Goal: Task Accomplishment & Management: Complete application form

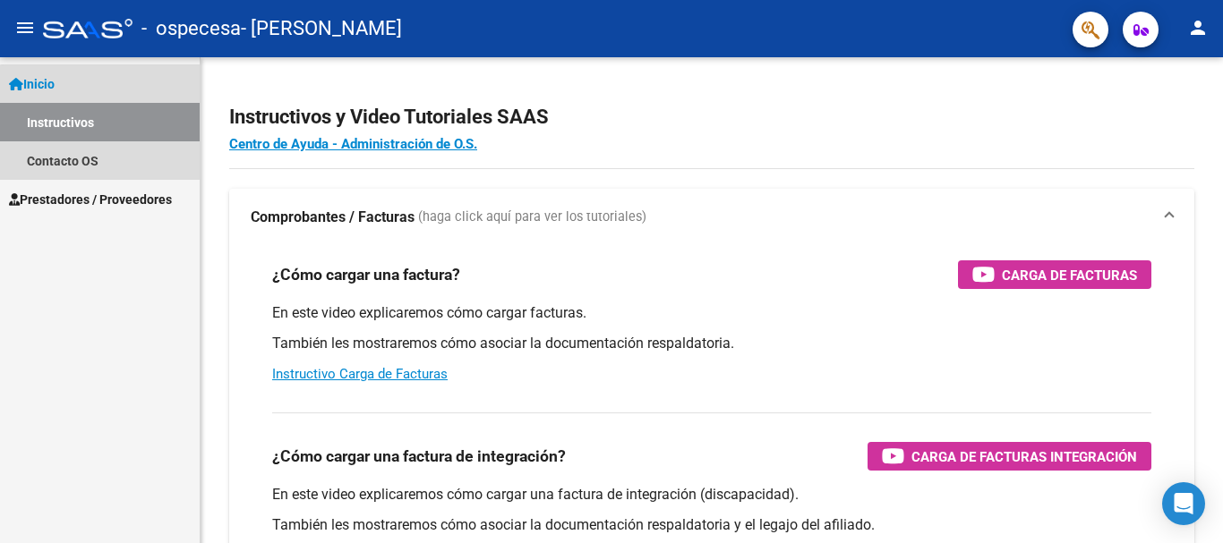
click at [118, 127] on link "Instructivos" at bounding box center [100, 122] width 200 height 38
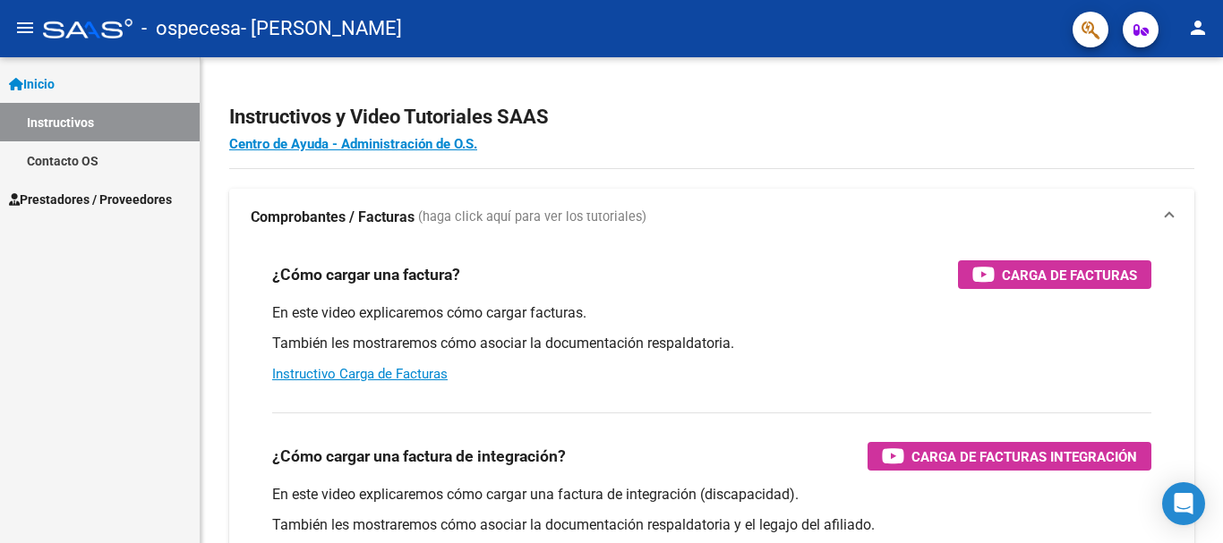
click at [116, 193] on span "Prestadores / Proveedores" at bounding box center [90, 200] width 163 height 20
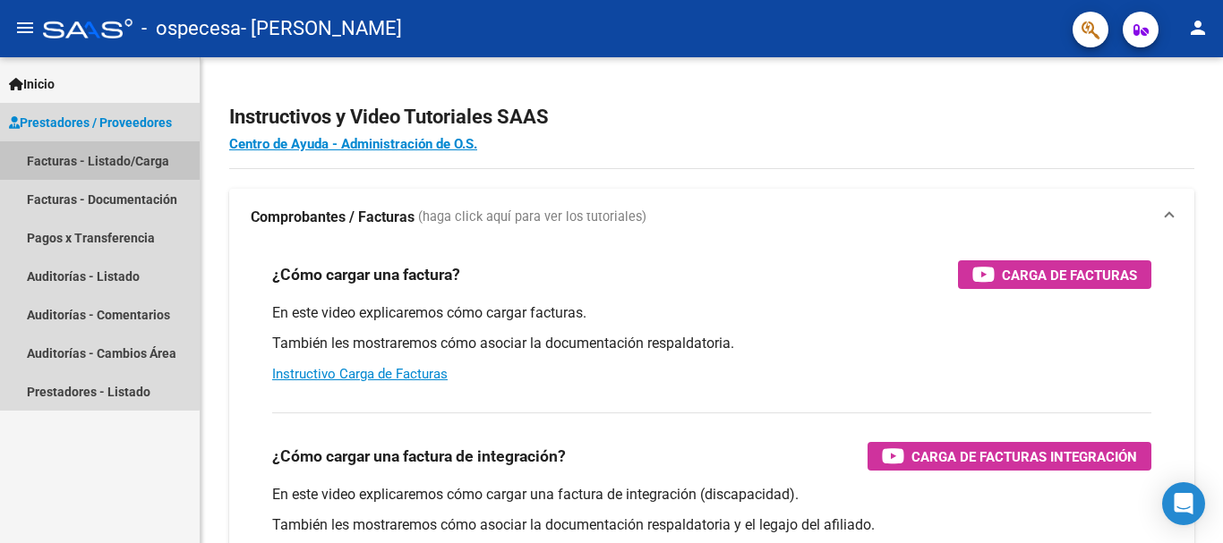
click at [90, 156] on link "Facturas - Listado/Carga" at bounding box center [100, 160] width 200 height 38
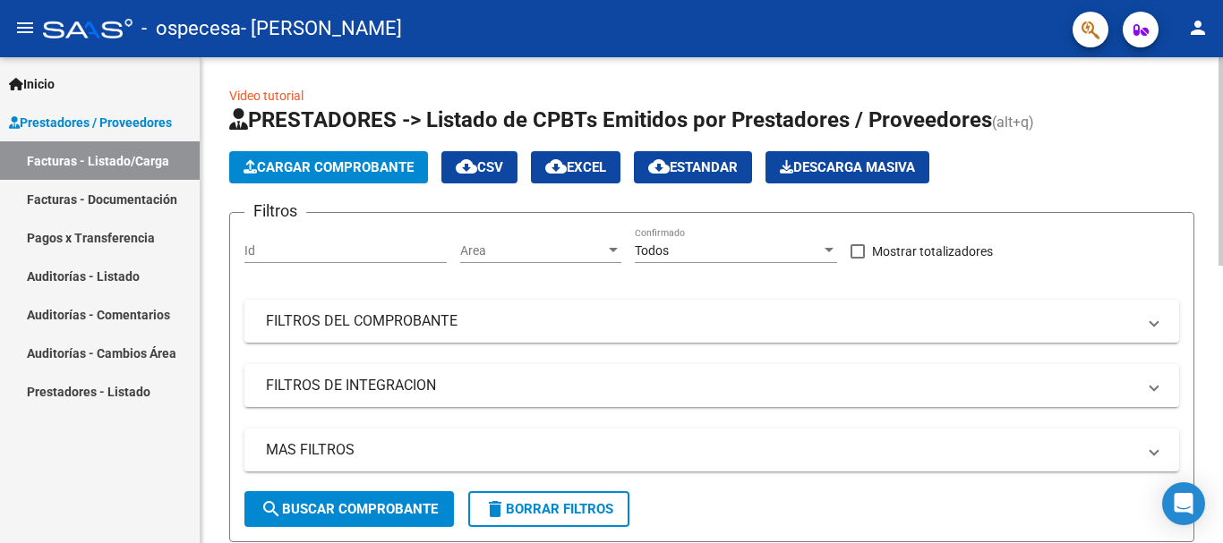
click at [309, 163] on span "Cargar Comprobante" at bounding box center [328, 167] width 170 height 16
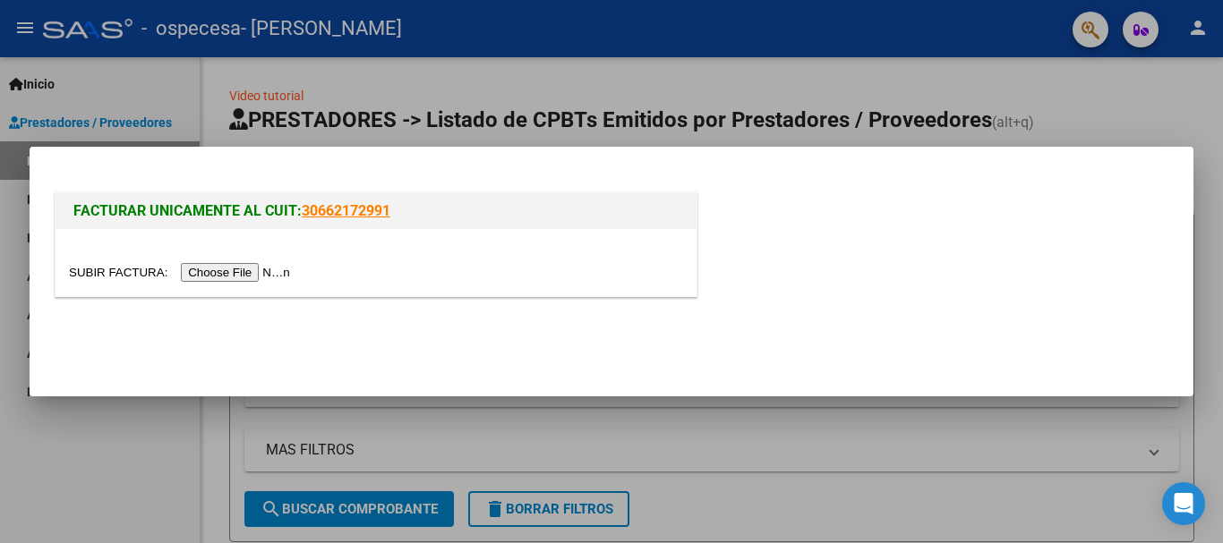
click at [274, 268] on input "file" at bounding box center [182, 272] width 226 height 19
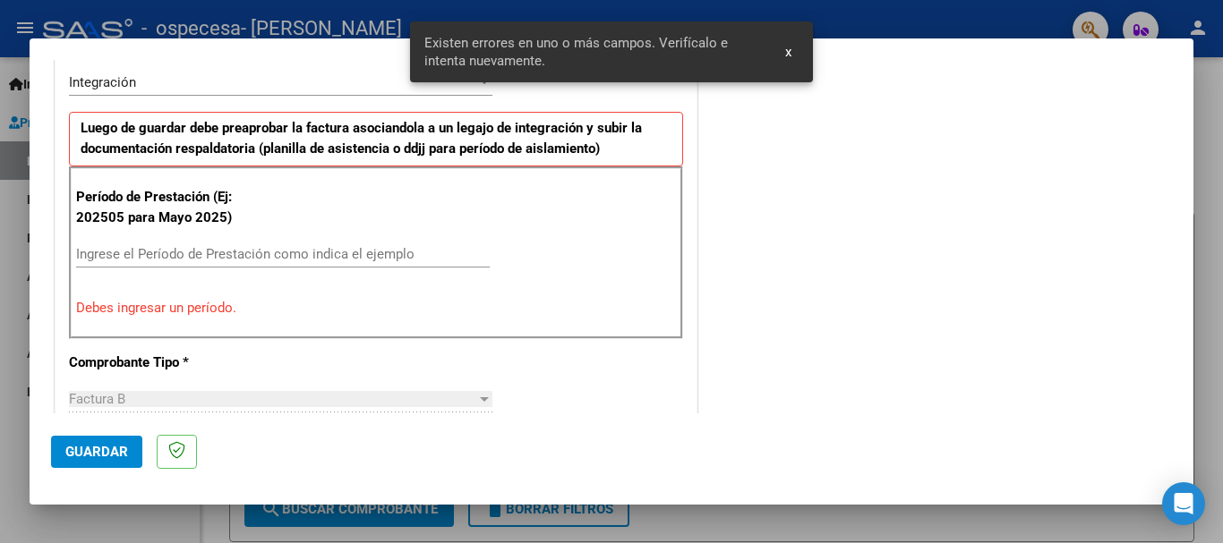
scroll to position [447, 0]
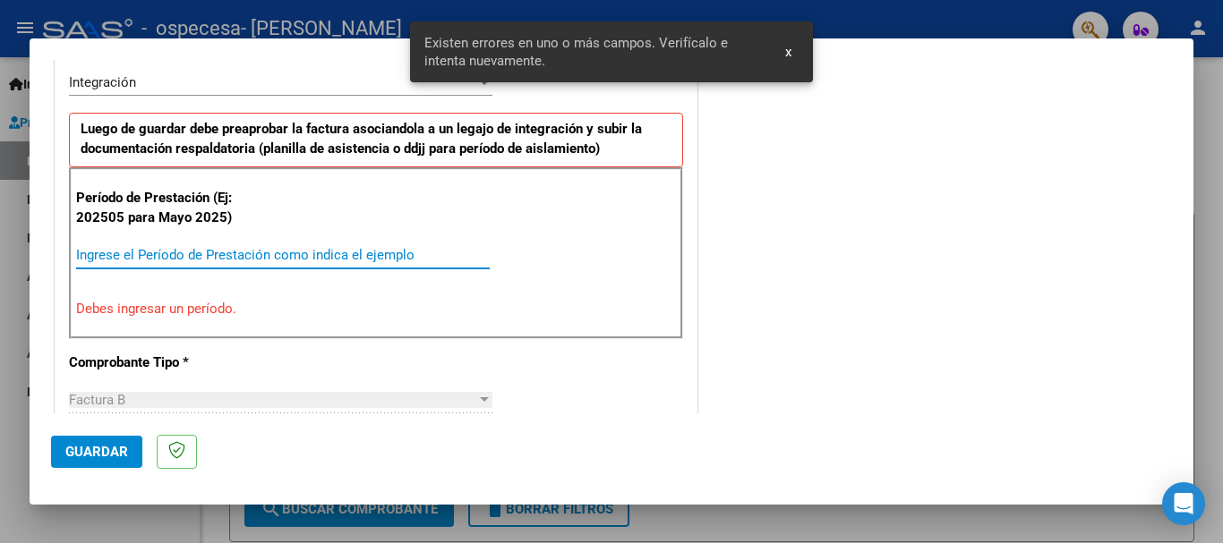
click at [301, 252] on input "Ingrese el Período de Prestación como indica el ejemplo" at bounding box center [283, 255] width 414 height 16
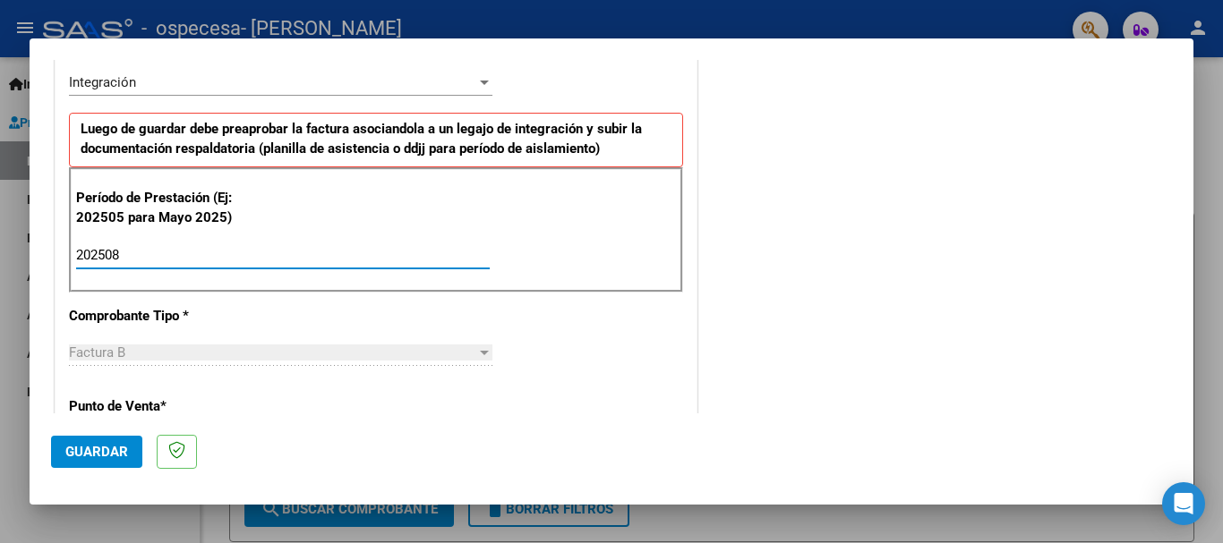
type input "202508"
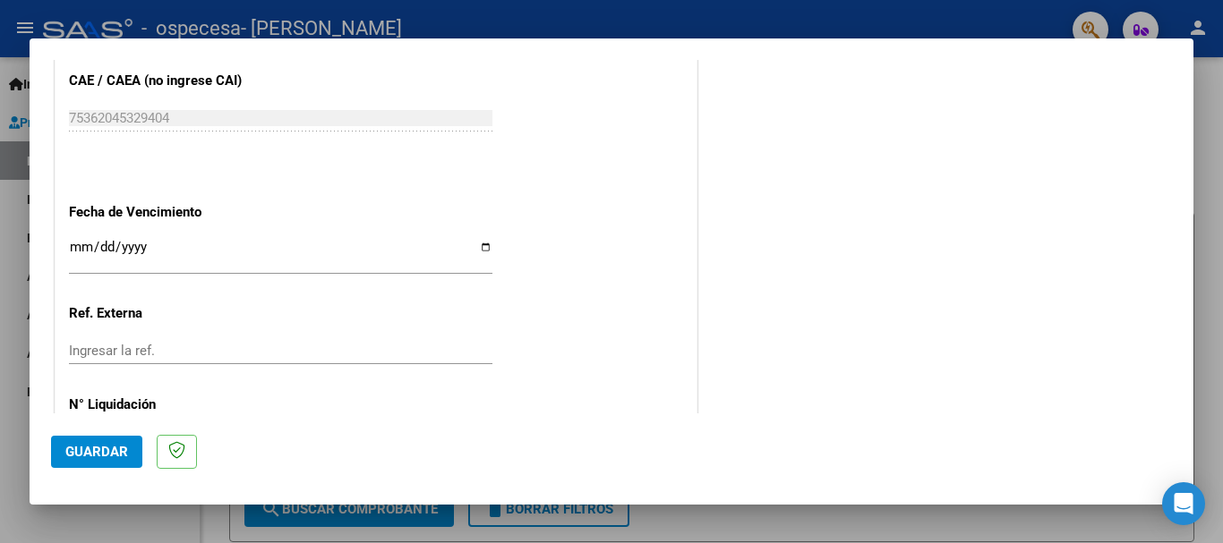
scroll to position [1222, 0]
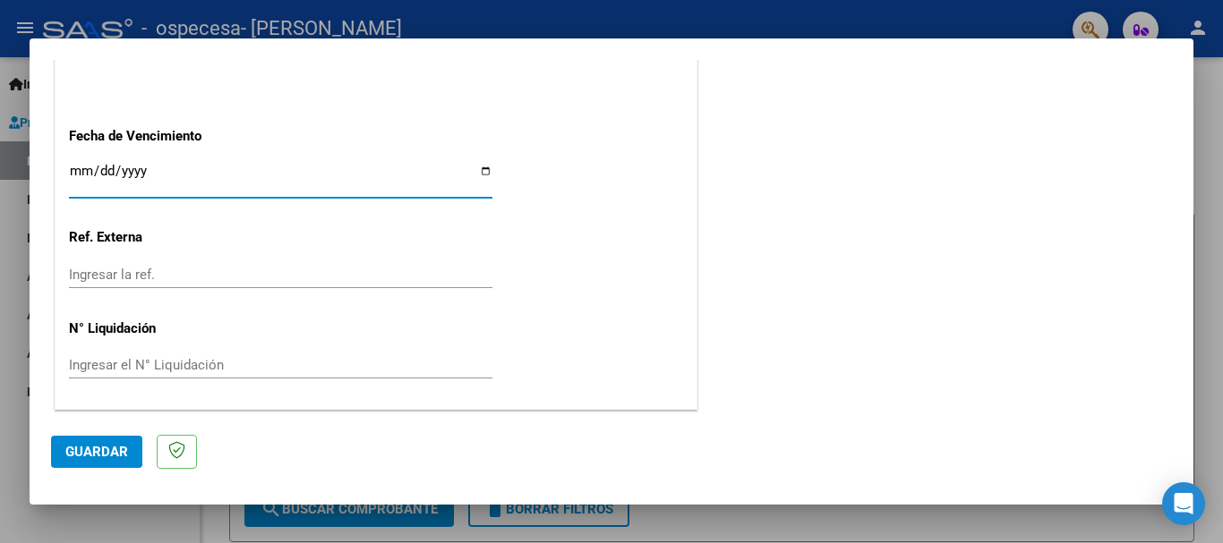
click at [479, 169] on input "Ingresar la fecha" at bounding box center [280, 178] width 423 height 29
type input "[DATE]"
click at [82, 452] on span "Guardar" at bounding box center [96, 452] width 63 height 16
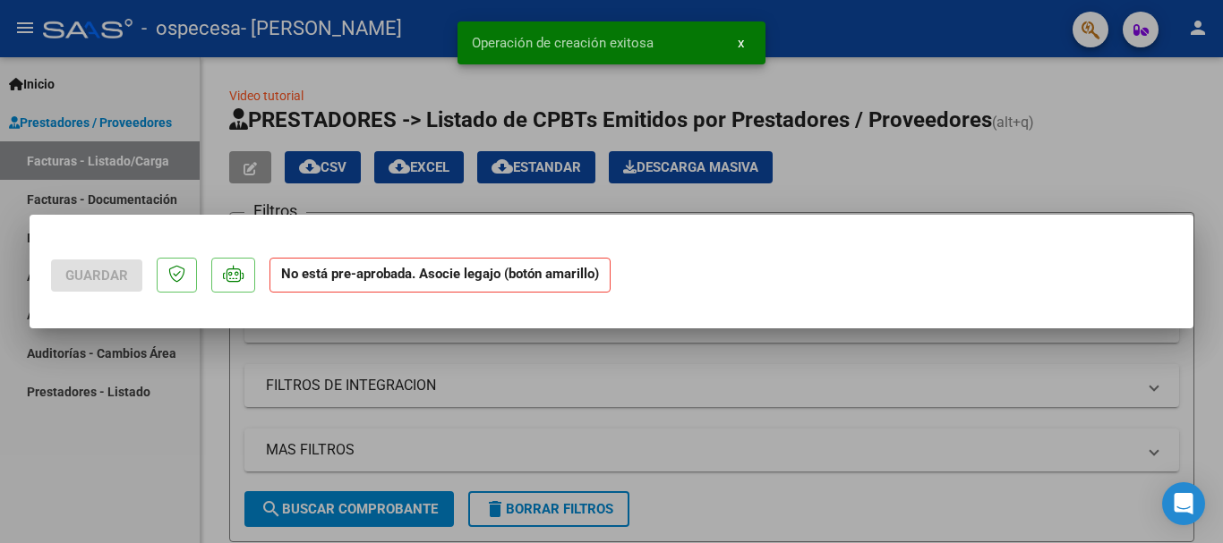
scroll to position [0, 0]
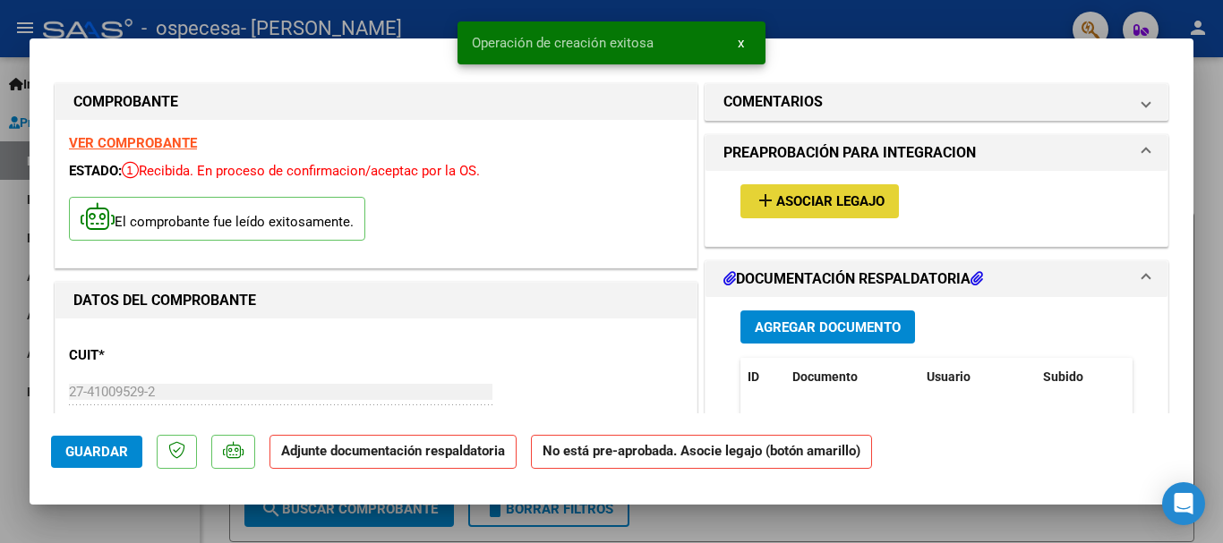
click at [814, 194] on span "Asociar Legajo" at bounding box center [830, 202] width 108 height 16
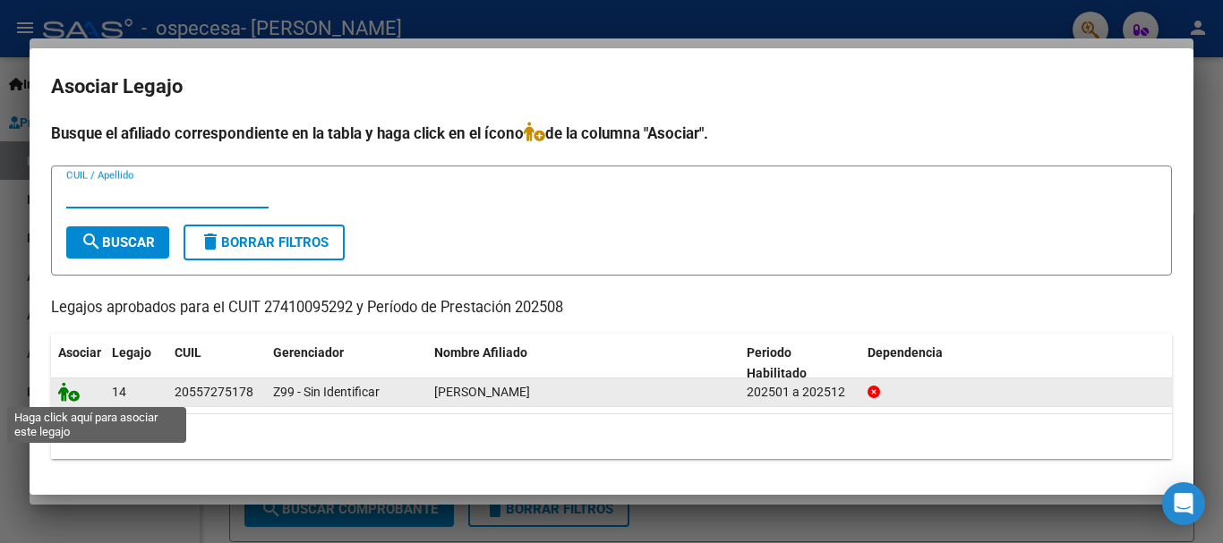
click at [70, 394] on icon at bounding box center [68, 392] width 21 height 20
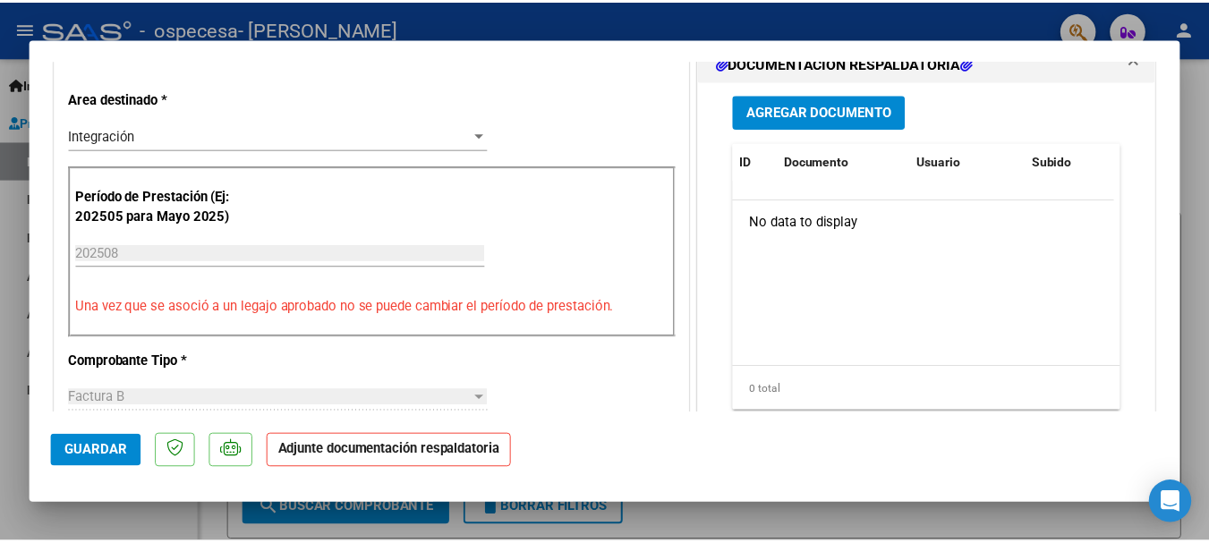
scroll to position [423, 0]
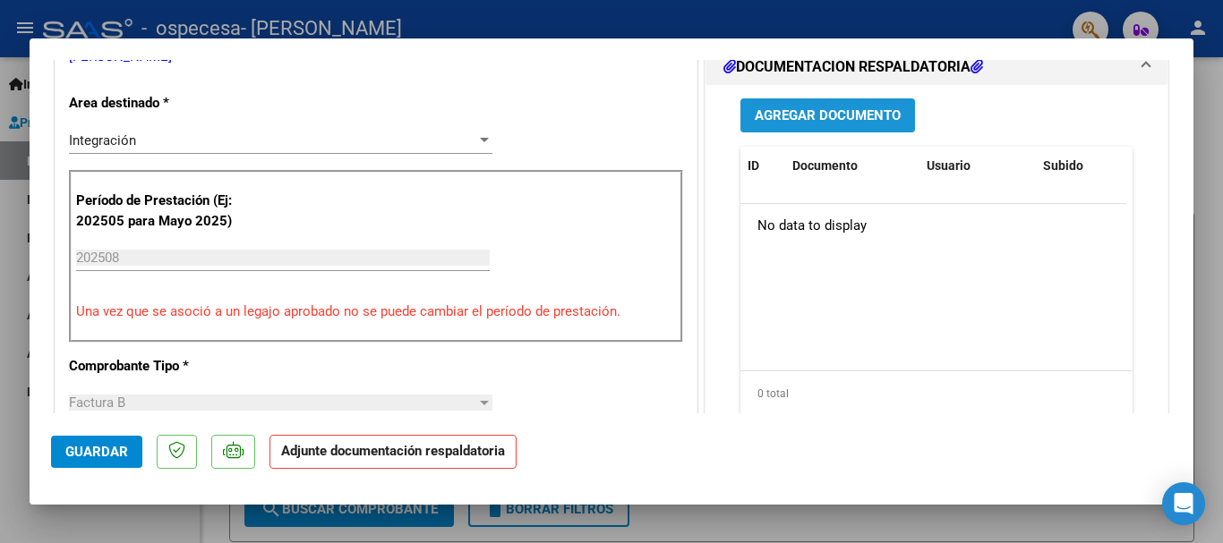
click at [875, 117] on span "Agregar Documento" at bounding box center [828, 116] width 146 height 16
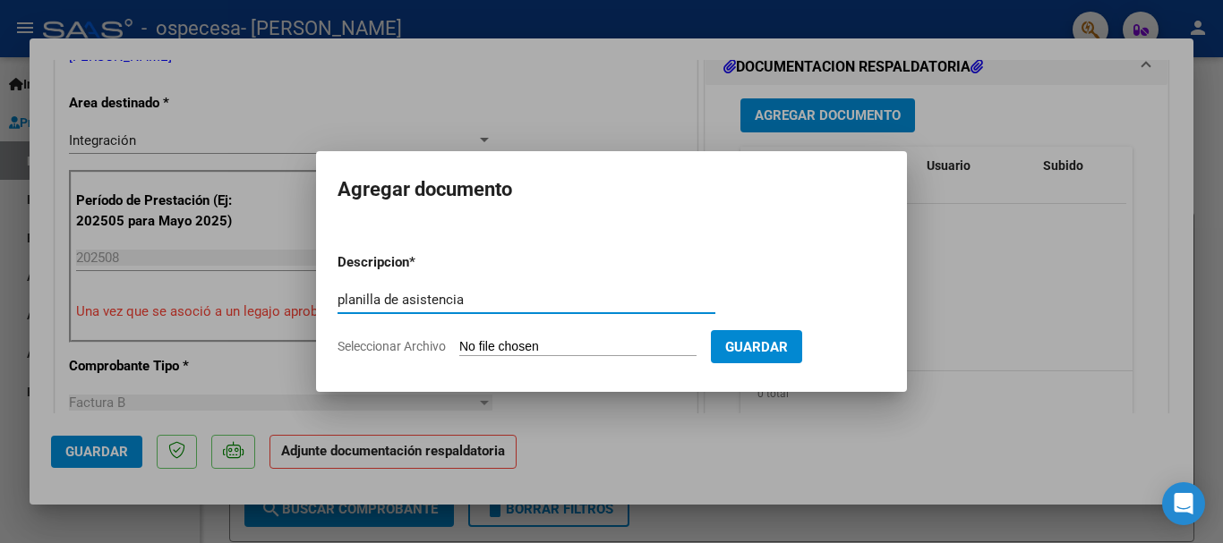
type input "planilla de asistencia"
click at [523, 342] on input "Seleccionar Archivo" at bounding box center [577, 347] width 237 height 17
type input "C:\fakepath\[PERSON_NAME] ASISTENCIA TO.pdf"
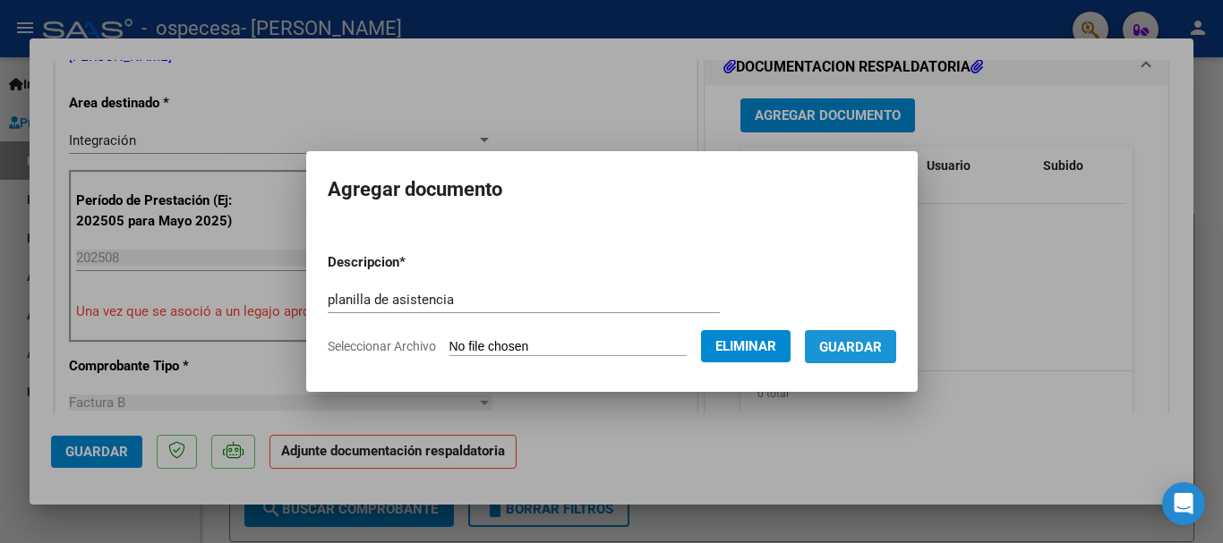
click at [896, 339] on button "Guardar" at bounding box center [850, 346] width 91 height 33
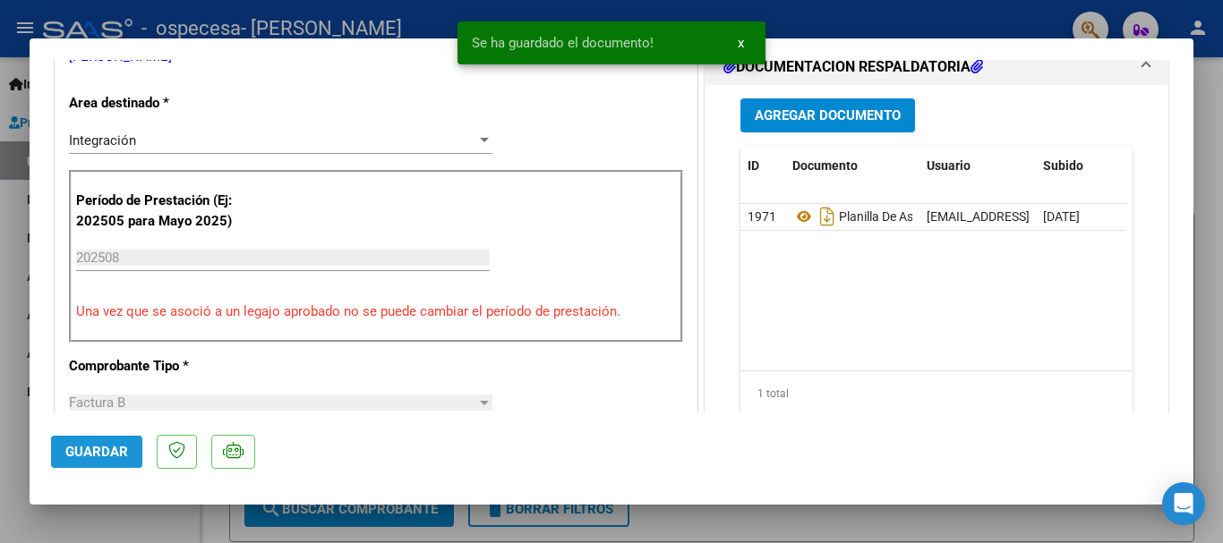
click at [112, 448] on span "Guardar" at bounding box center [96, 452] width 63 height 16
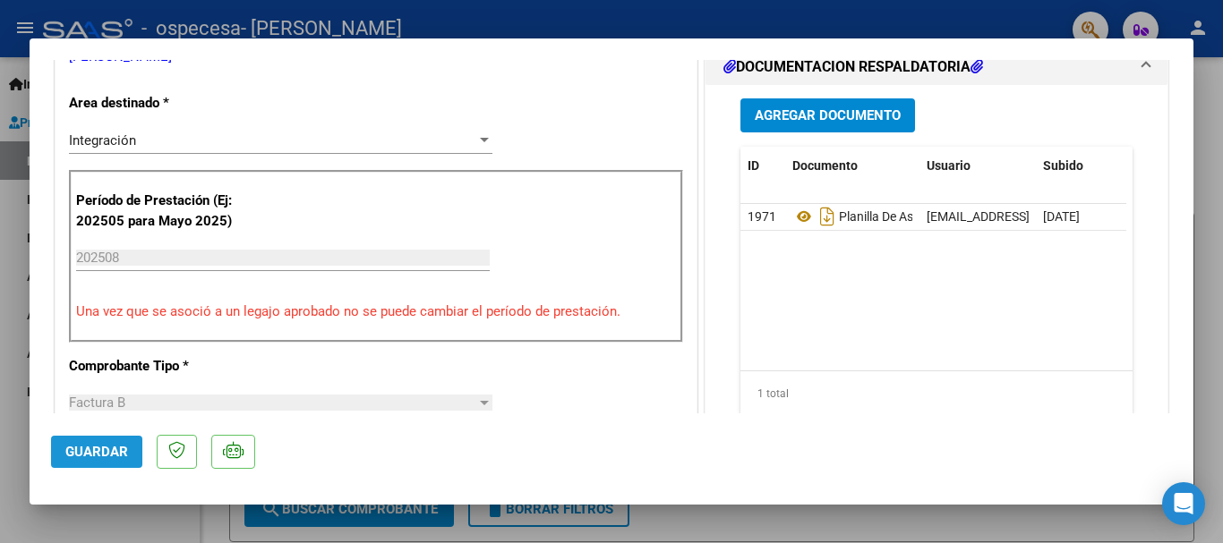
click at [107, 448] on span "Guardar" at bounding box center [96, 452] width 63 height 16
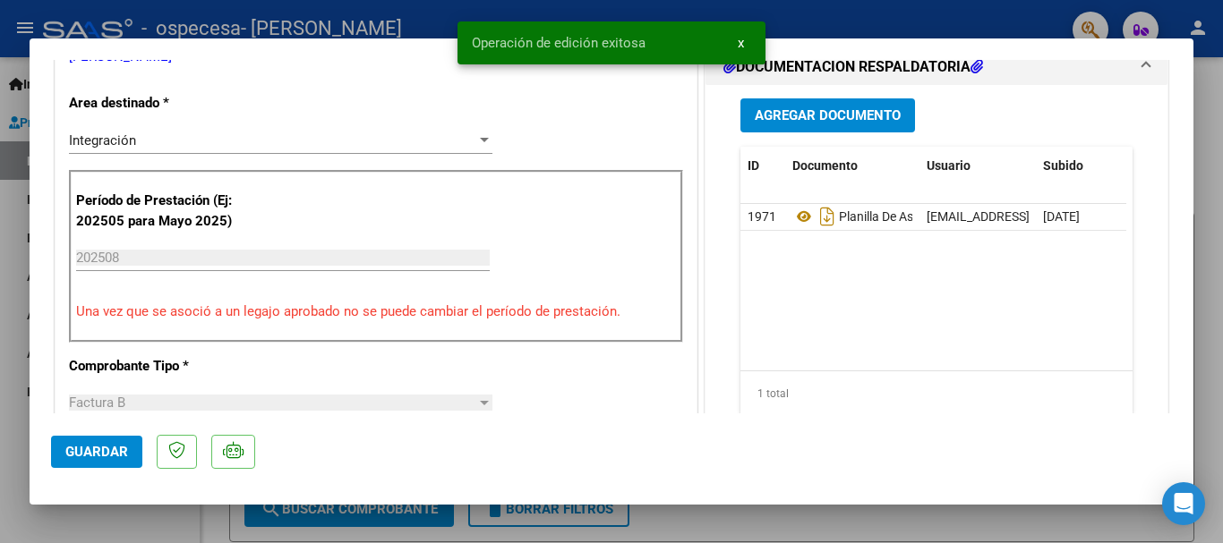
click at [1208, 81] on div at bounding box center [611, 271] width 1223 height 543
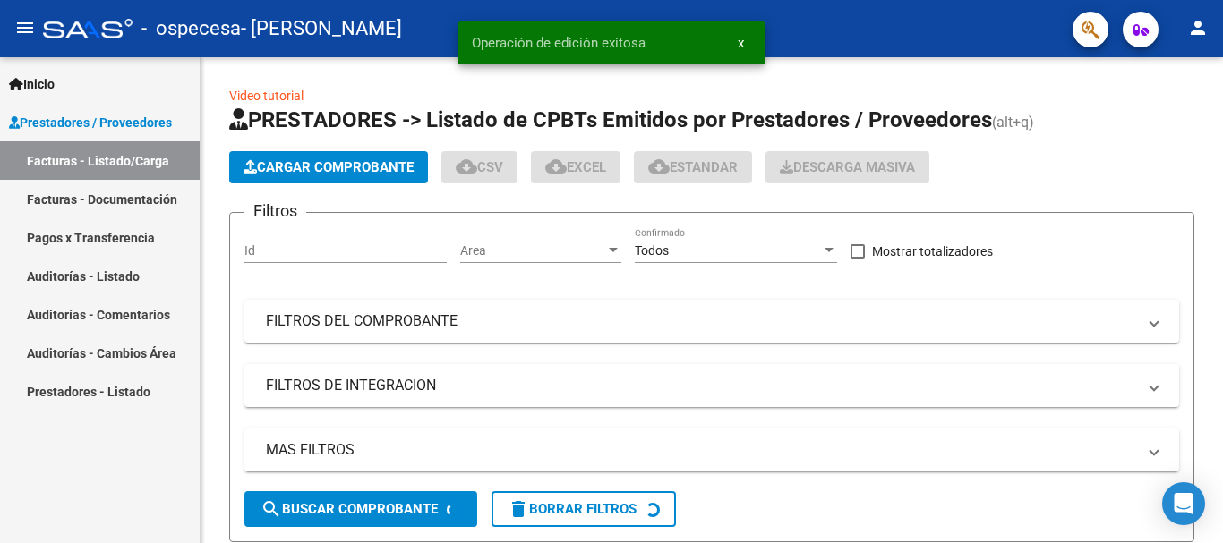
click at [1199, 38] on mat-icon "person" at bounding box center [1197, 27] width 21 height 21
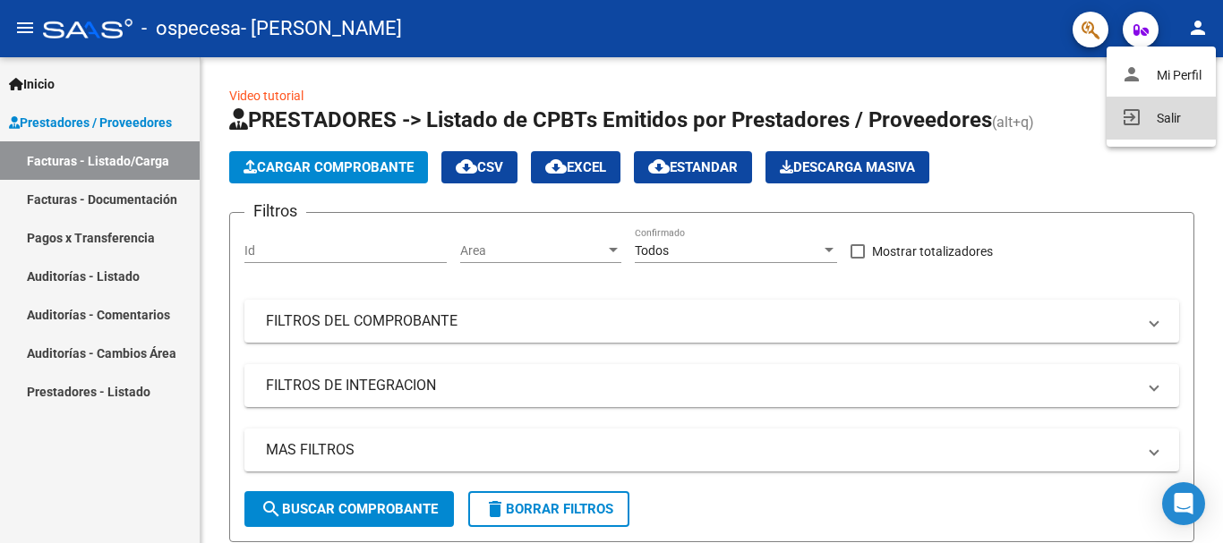
click at [1148, 120] on button "exit_to_app Salir" at bounding box center [1160, 118] width 109 height 43
